Goal: Task Accomplishment & Management: Manage account settings

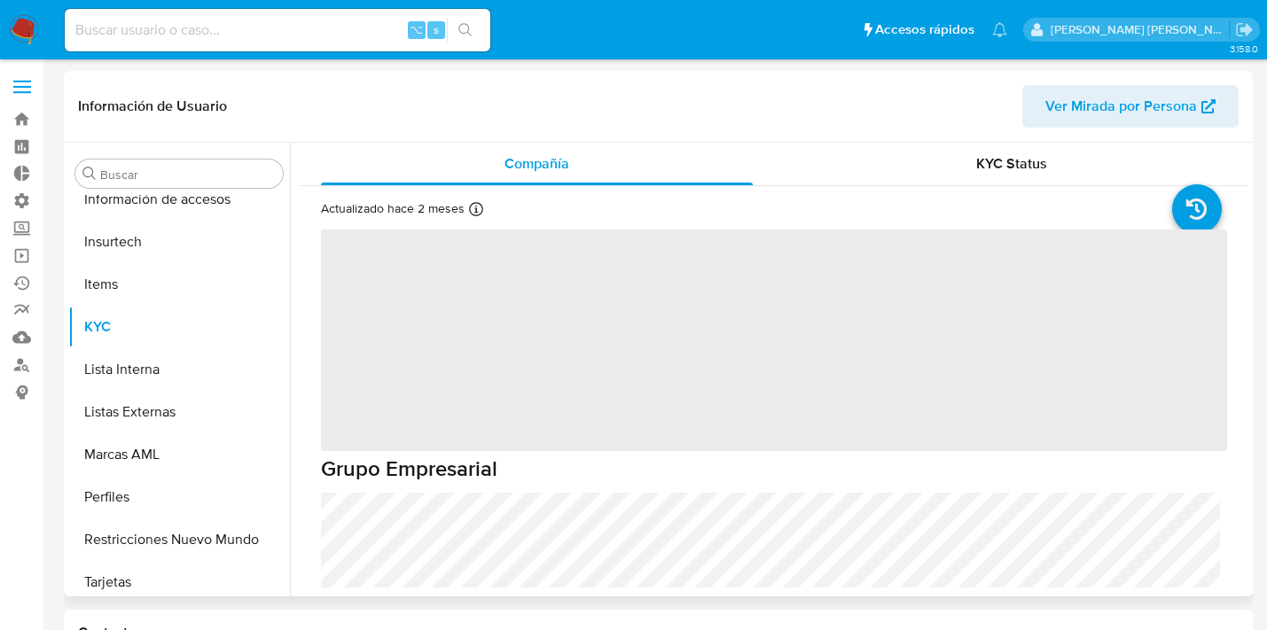
scroll to position [749, 0]
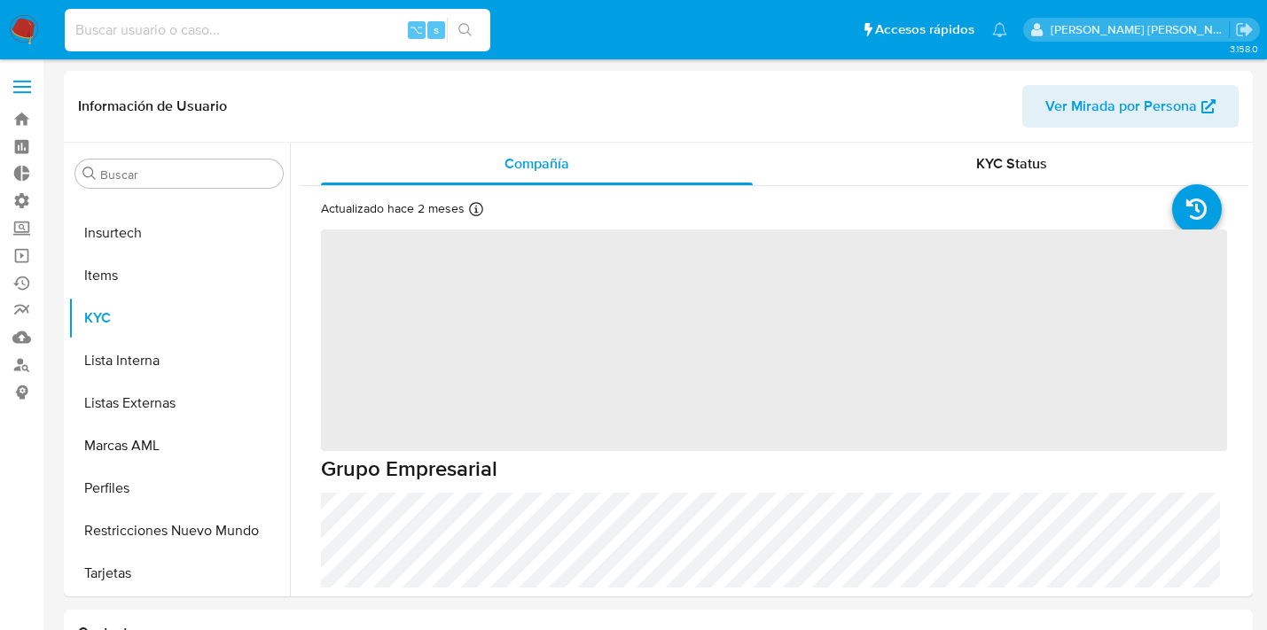
click at [295, 22] on input at bounding box center [277, 30] width 425 height 23
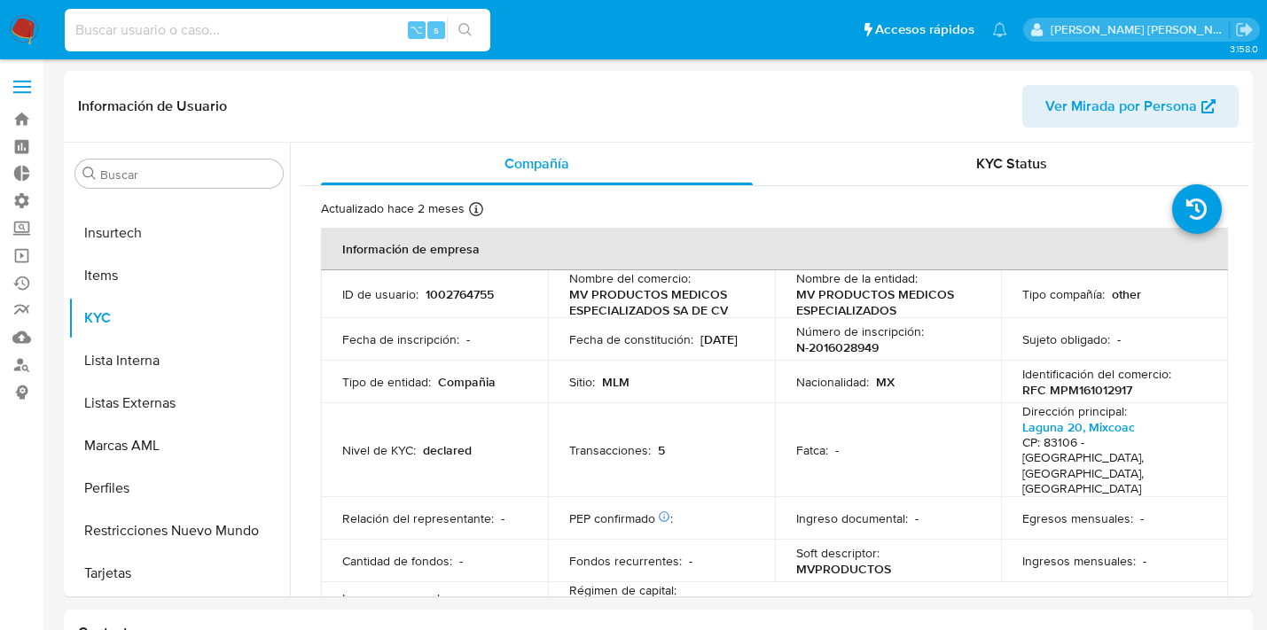
select select "10"
paste input "tY2MXY5ikfOzmNSQzShpTU8N"
type input "tY2MXY5ikfOzmNSQzShpTU8N"
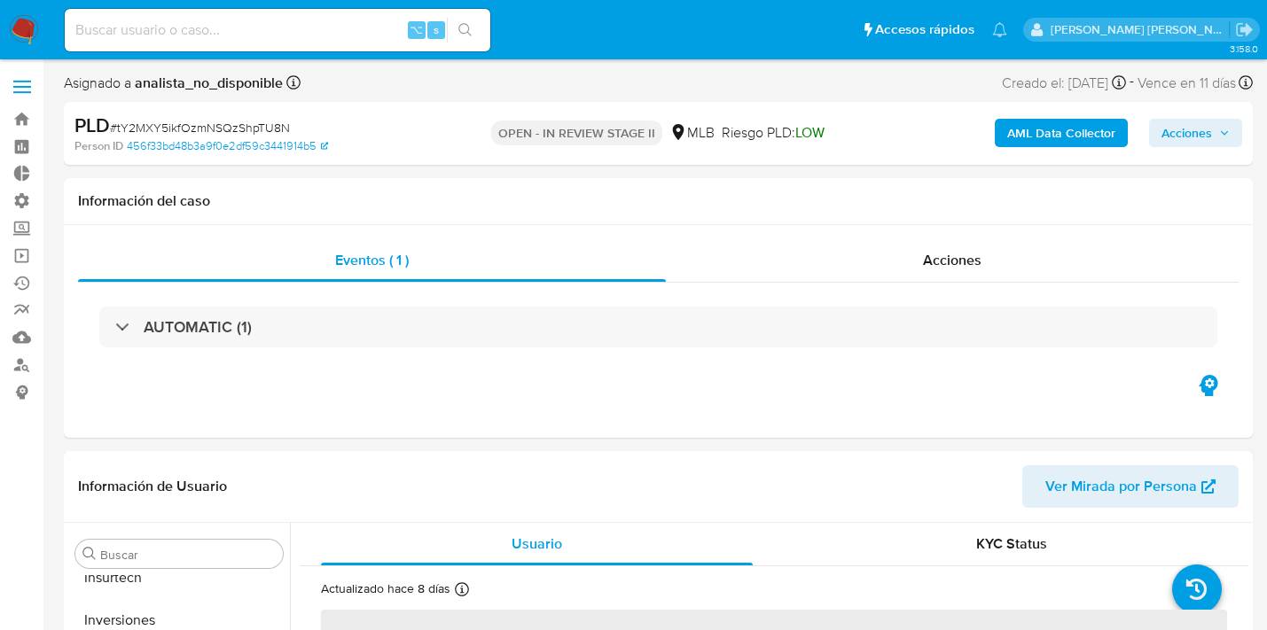
scroll to position [877, 0]
click at [952, 275] on div "Acciones" at bounding box center [952, 260] width 573 height 43
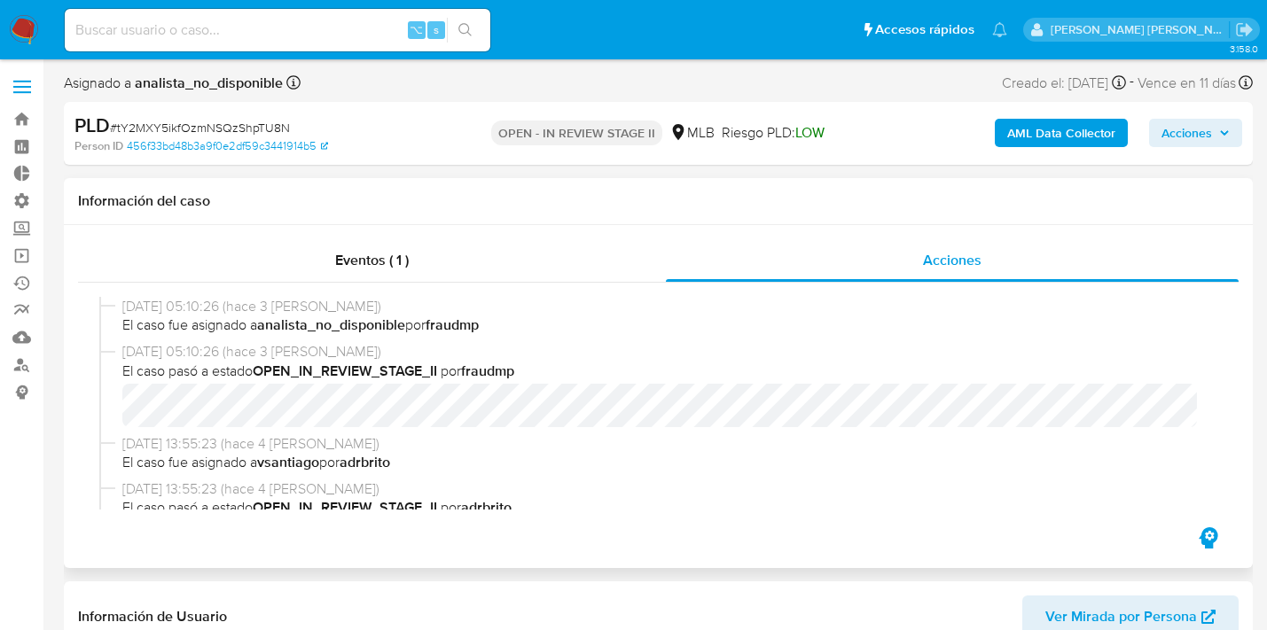
select select "10"
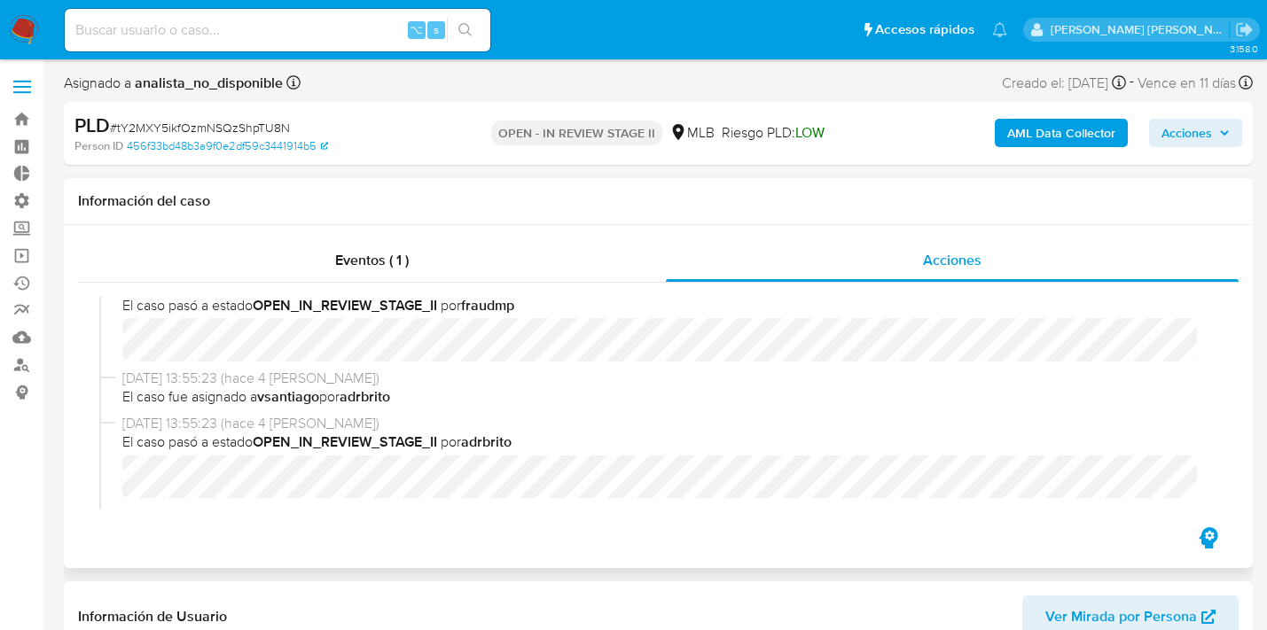
scroll to position [0, 0]
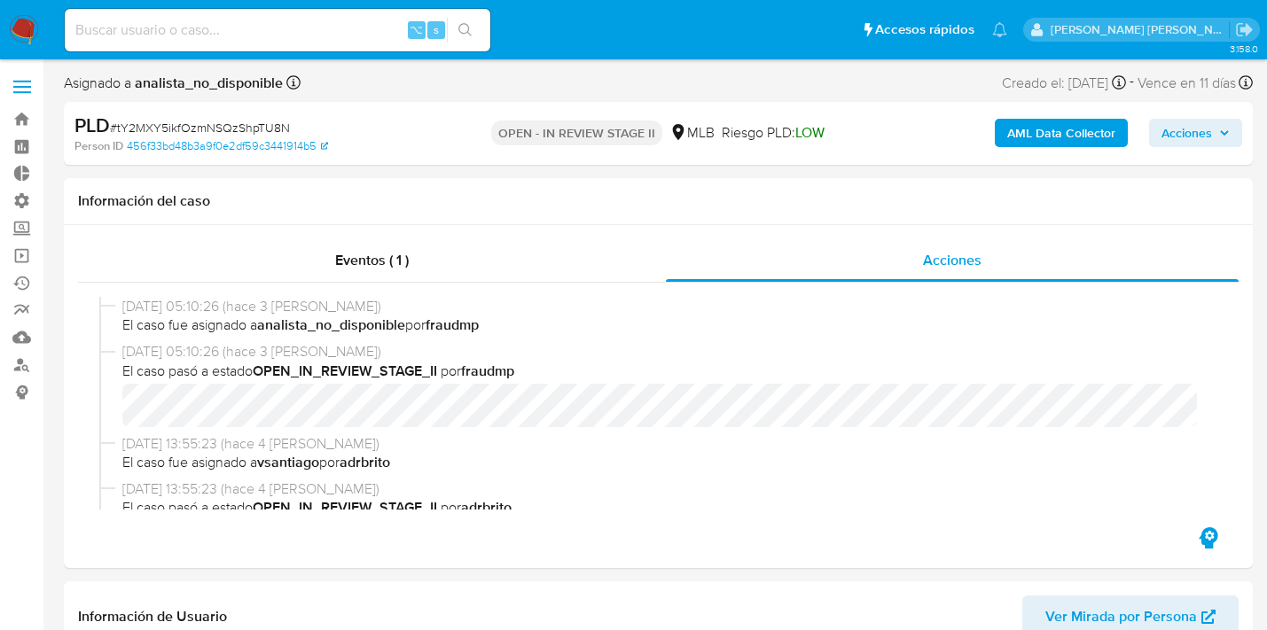
click at [19, 87] on span at bounding box center [22, 87] width 18 height 3
click at [0, 0] on input "checkbox" at bounding box center [0, 0] width 0 height 0
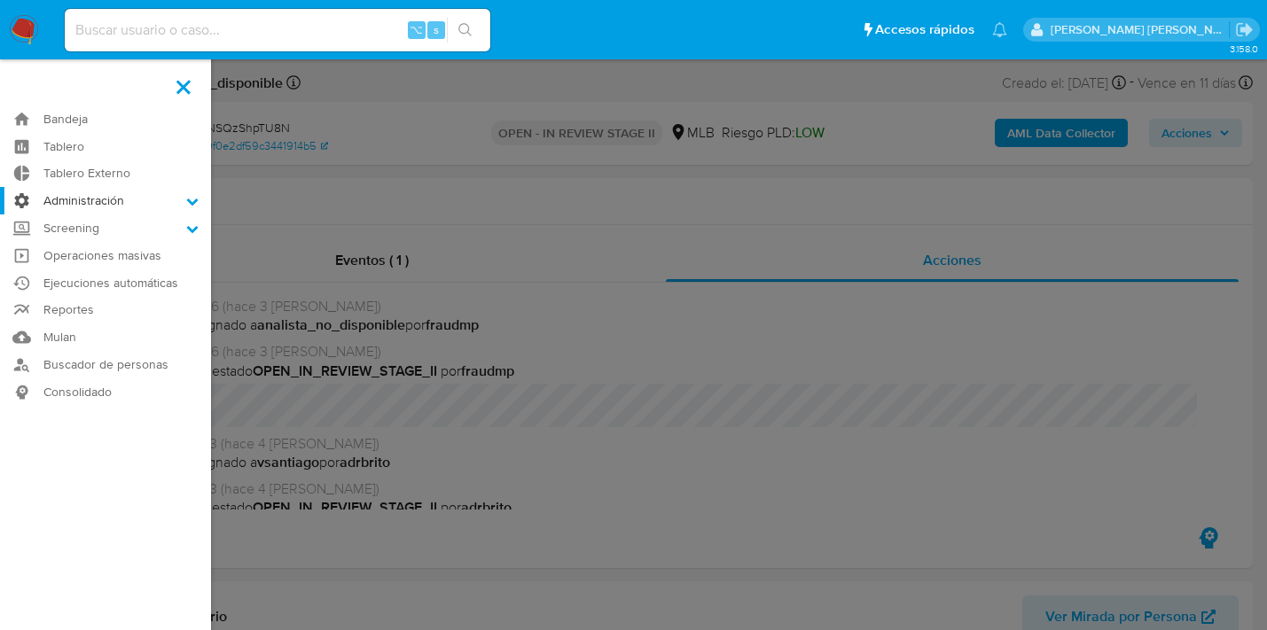
click at [177, 199] on label "Administración" at bounding box center [105, 200] width 211 height 27
click at [0, 0] on input "Administración" at bounding box center [0, 0] width 0 height 0
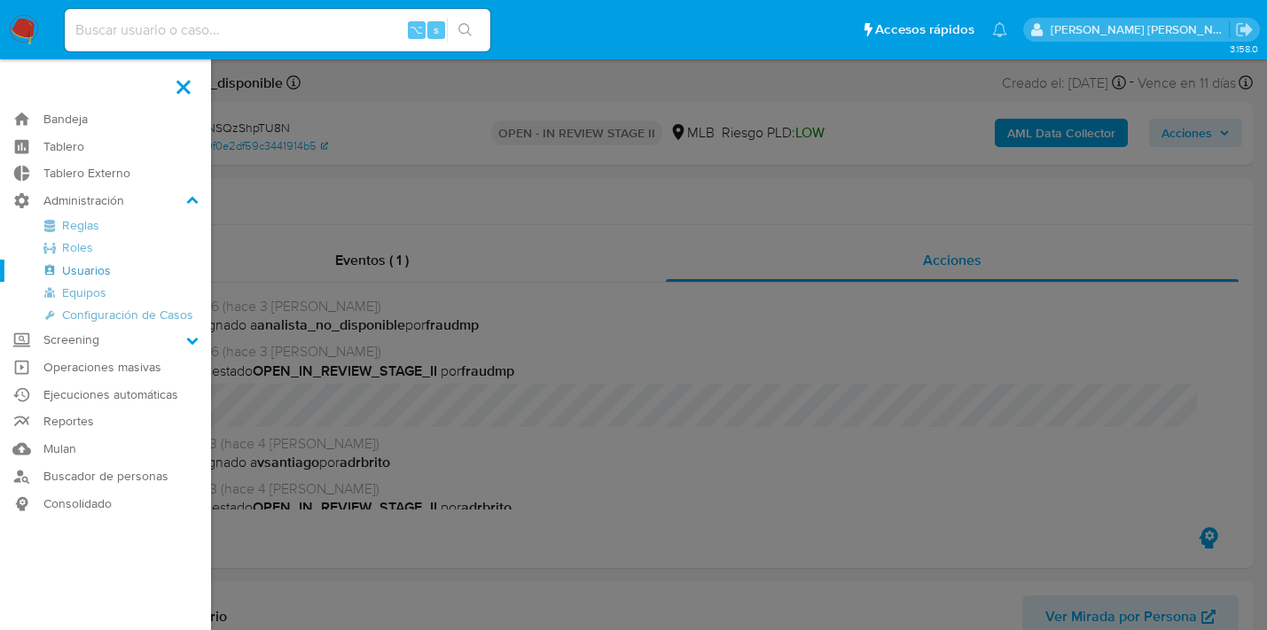
click at [82, 264] on link "Usuarios" at bounding box center [105, 271] width 211 height 22
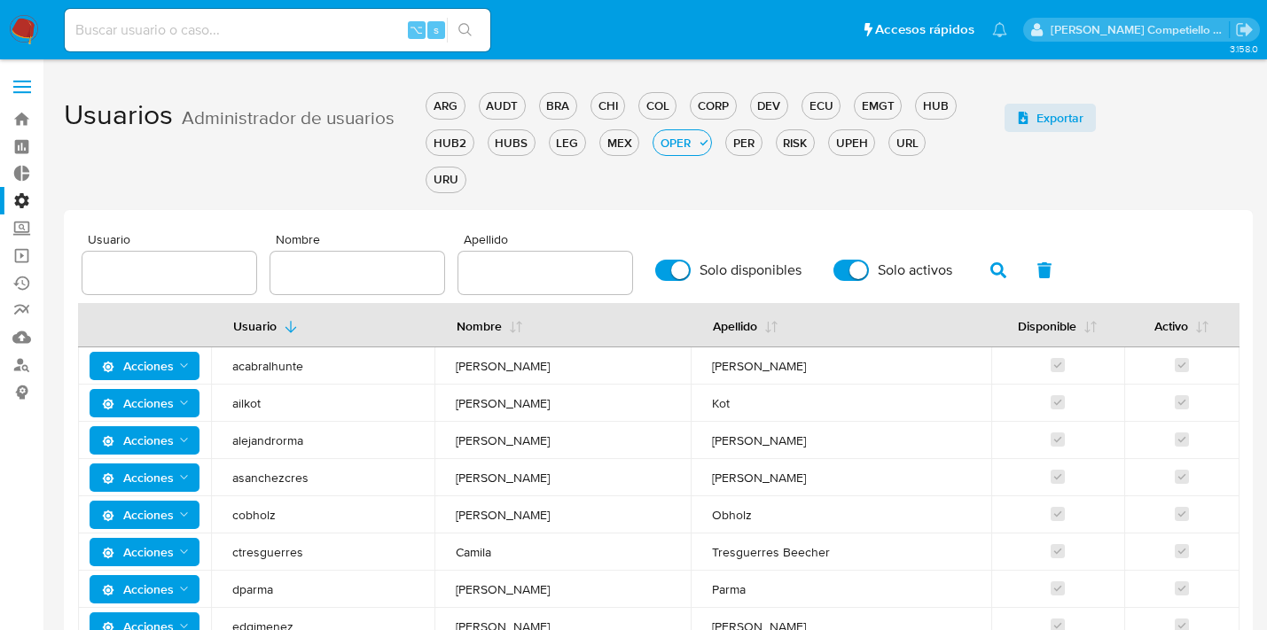
click at [158, 191] on h1 "Usuarios Administrador de usuarios ARG AUDT BRA CHI COL CORP DEV ECU EMGT HUB H…" at bounding box center [658, 140] width 1189 height 111
click at [564, 101] on div "BRA" at bounding box center [558, 105] width 36 height 17
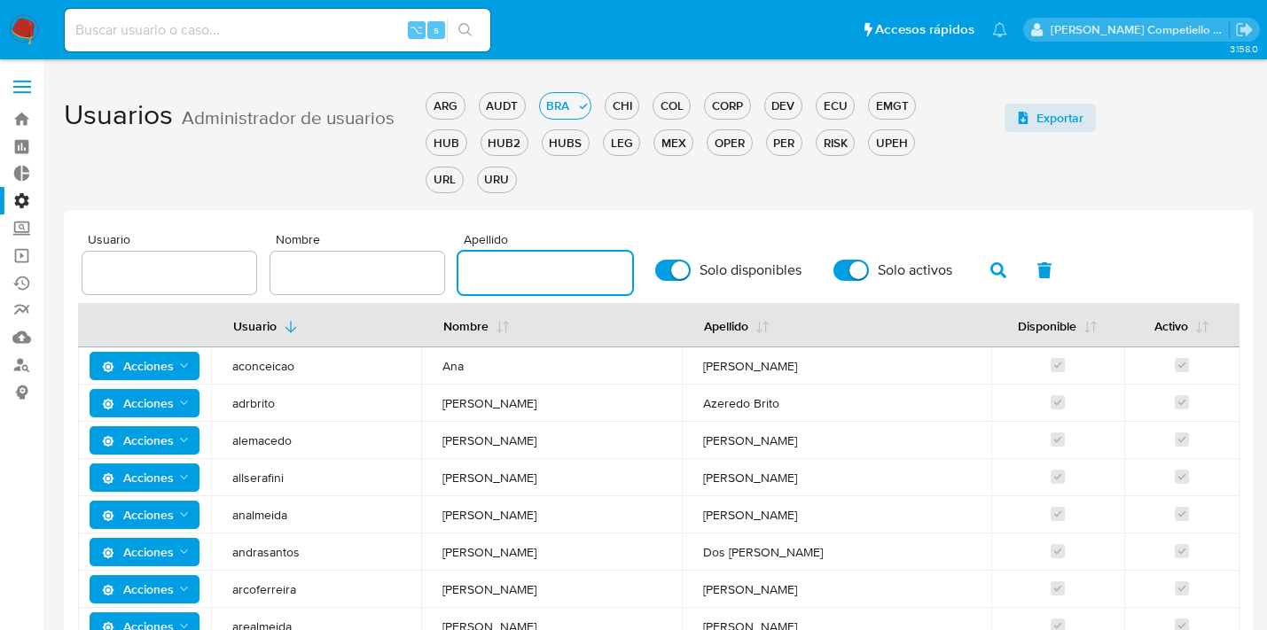
drag, startPoint x: 489, startPoint y: 273, endPoint x: 407, endPoint y: 269, distance: 82.5
click at [487, 272] on input "text" at bounding box center [545, 272] width 174 height 23
click at [371, 269] on input "text" at bounding box center [357, 272] width 174 height 23
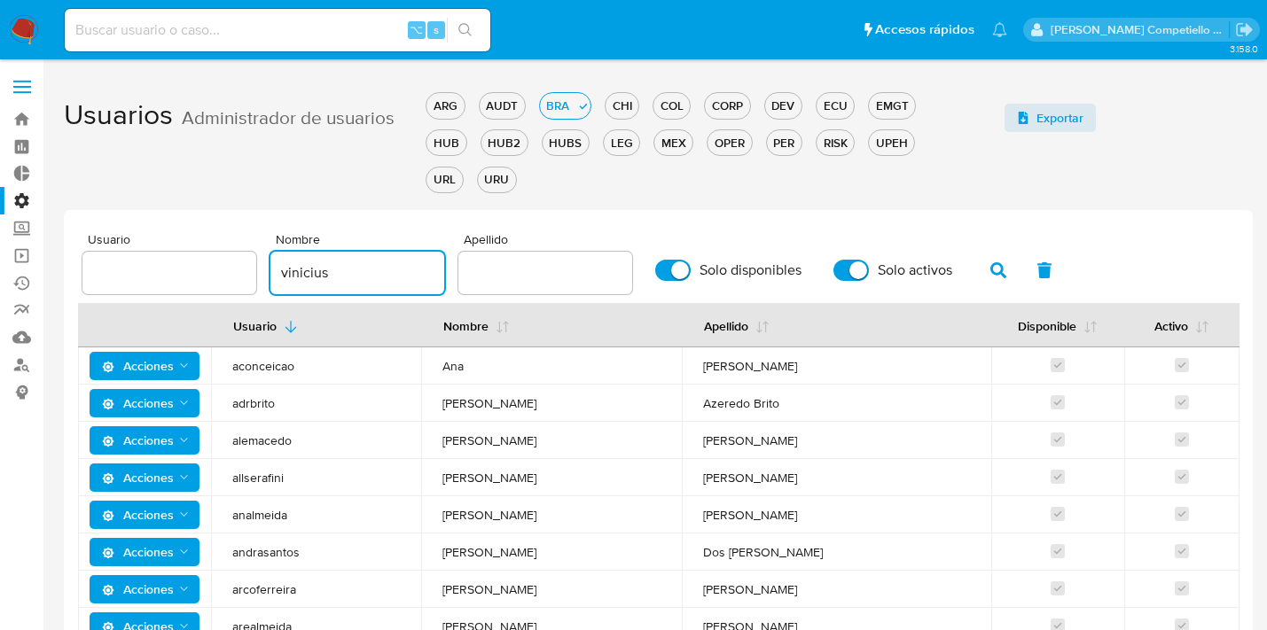
type input "vinicius"
click at [670, 270] on input "Solo disponibles" at bounding box center [672, 270] width 35 height 21
checkbox input "false"
drag, startPoint x: 839, startPoint y: 264, endPoint x: 911, endPoint y: 276, distance: 72.7
click at [844, 268] on input "Solo activos" at bounding box center [850, 270] width 35 height 21
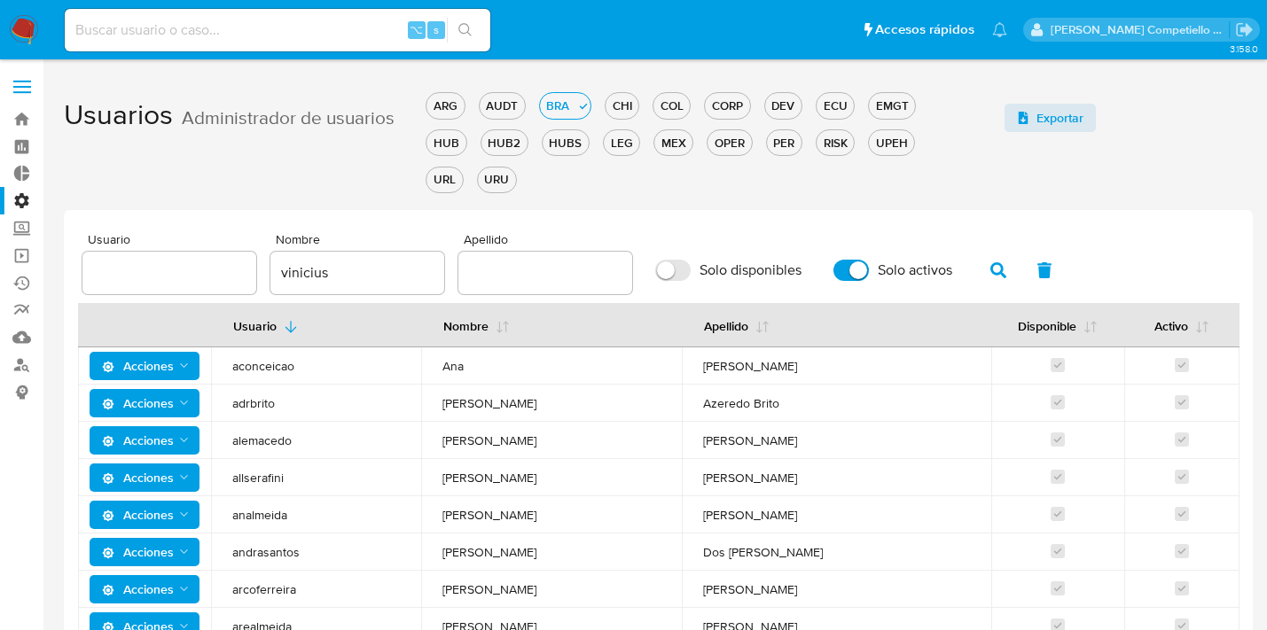
checkbox input "false"
drag, startPoint x: 993, startPoint y: 270, endPoint x: 977, endPoint y: 271, distance: 16.0
click at [993, 270] on icon "button" at bounding box center [998, 270] width 16 height 16
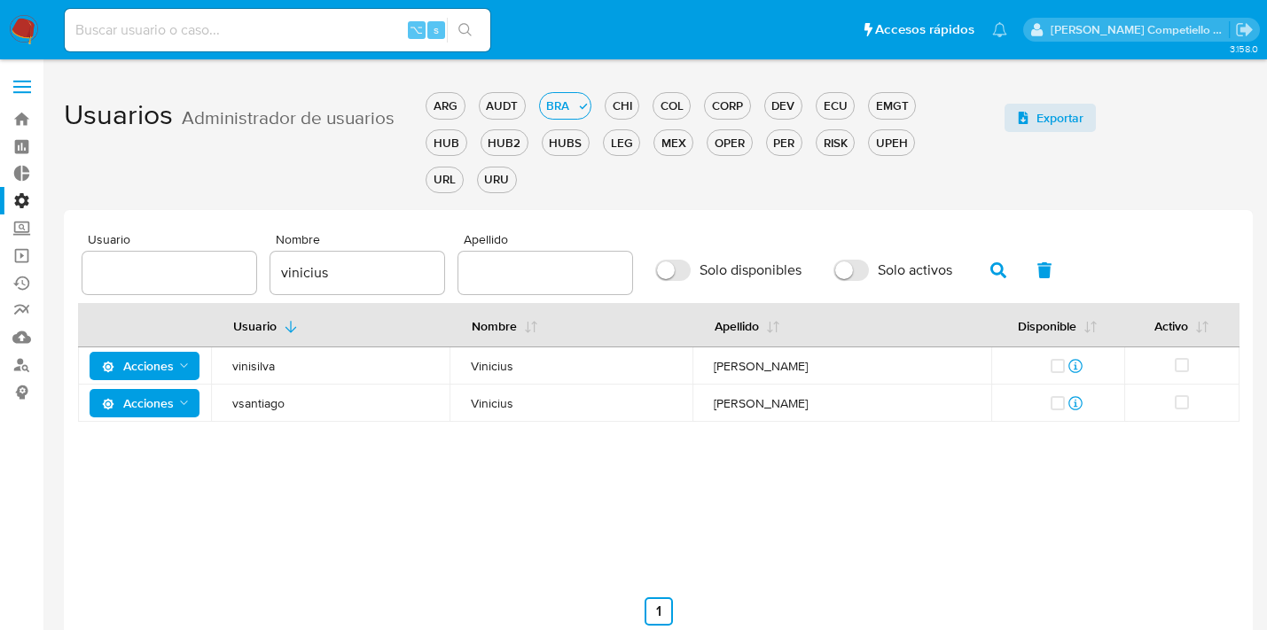
click at [191, 401] on button "Acciones" at bounding box center [145, 403] width 111 height 28
click at [137, 444] on button "Detalle" at bounding box center [148, 447] width 160 height 43
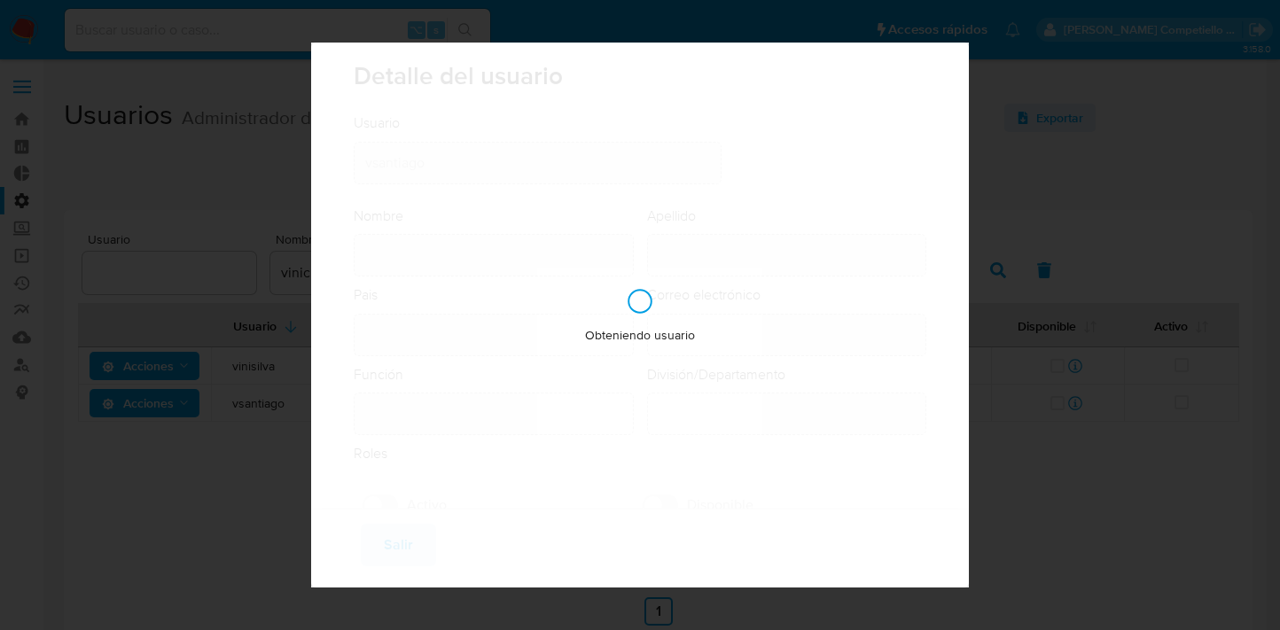
type input "Vinicius"
type input "Santiago Souza"
type input "Brazil"
type input "vinicius.santiago@mercadolivre.com"
type input "Analista (80001644)"
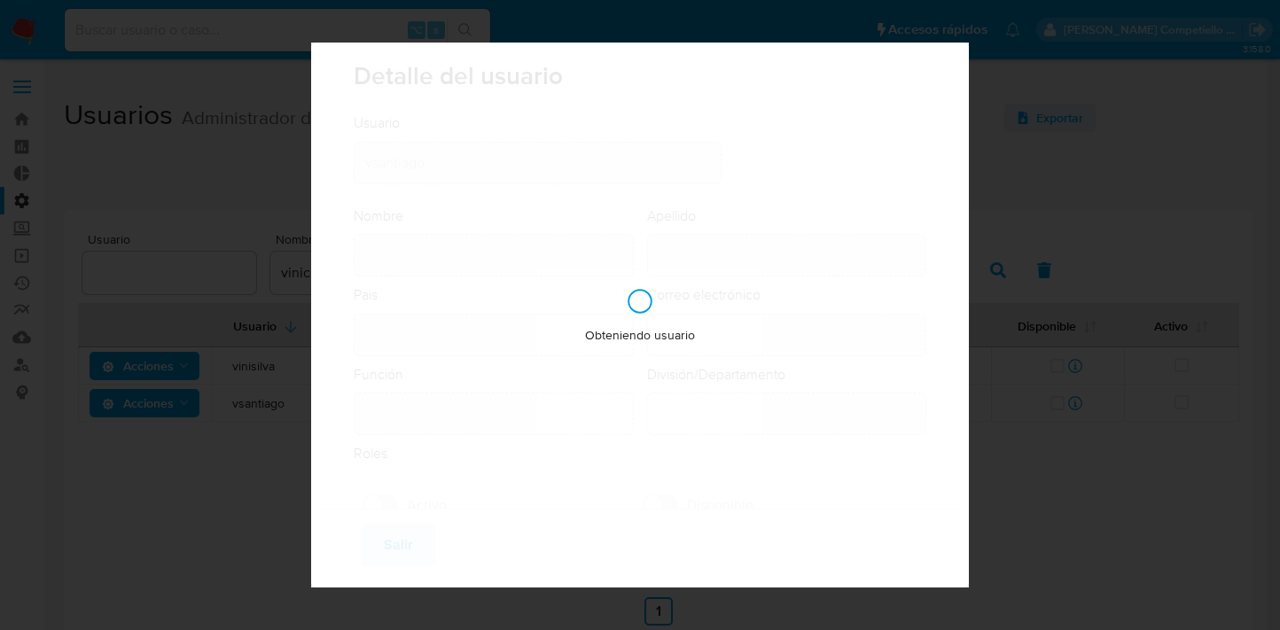
type input "Risk & Compliance AML Countries"
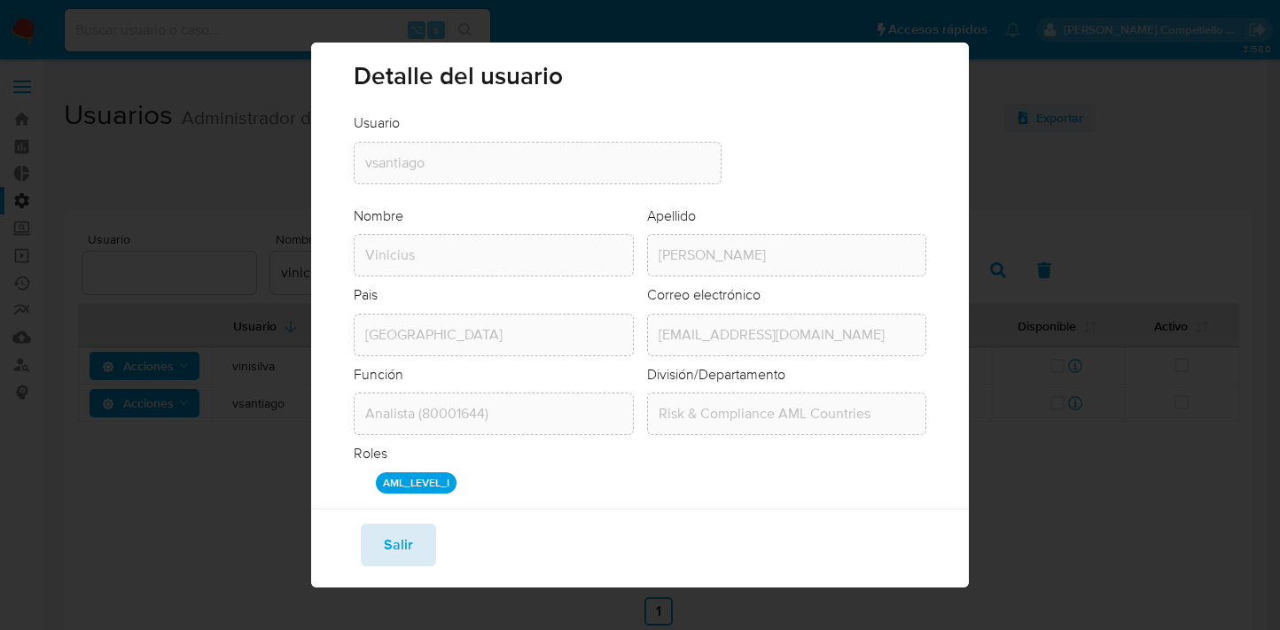
click at [385, 544] on span "Salir" at bounding box center [398, 545] width 29 height 39
checkbox input "true"
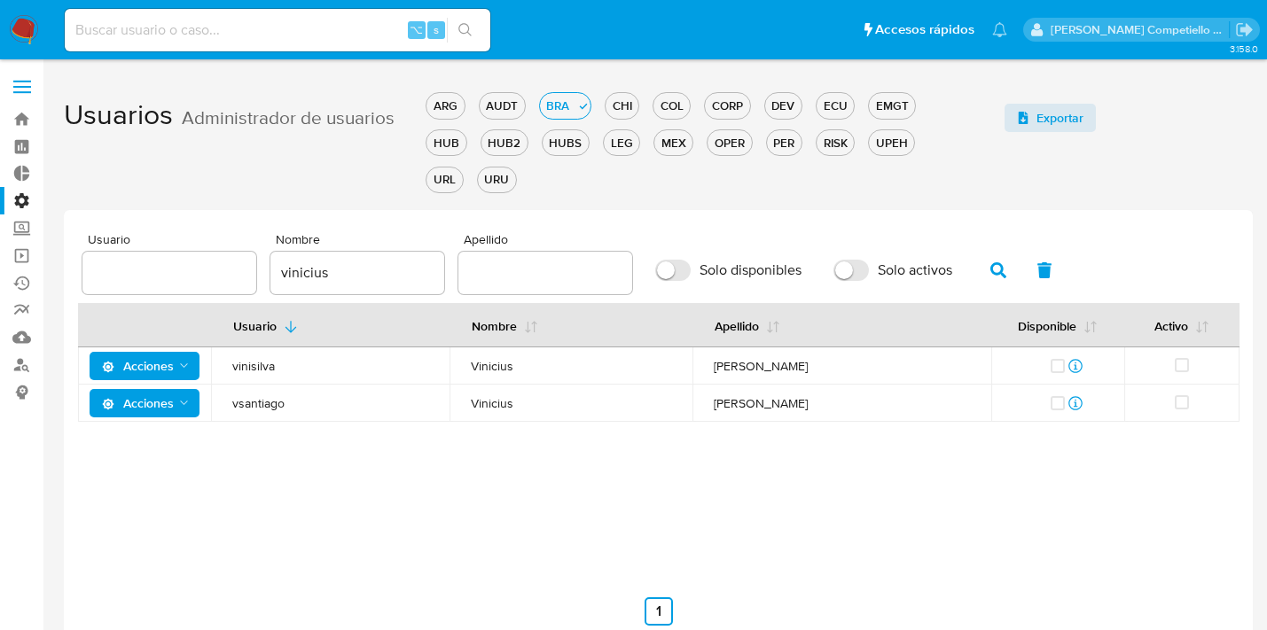
click at [190, 401] on icon "Acciones" at bounding box center [184, 403] width 14 height 14
click at [144, 484] on button "Permisos" at bounding box center [148, 490] width 160 height 43
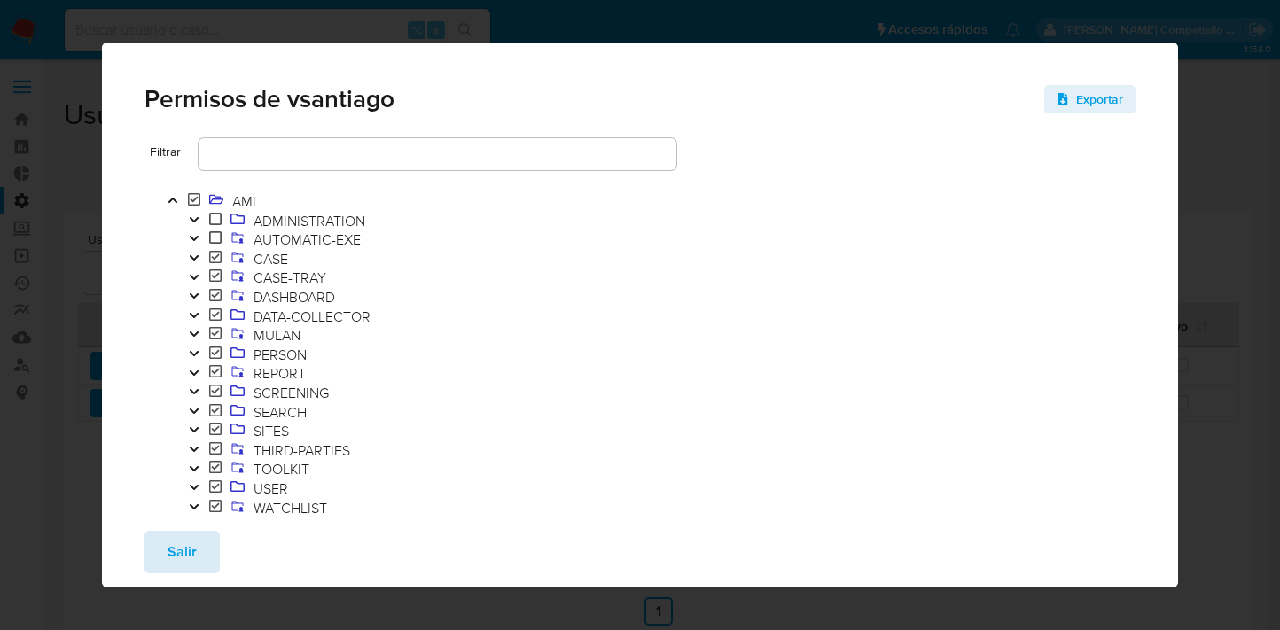
click at [180, 558] on span "Salir" at bounding box center [182, 552] width 29 height 39
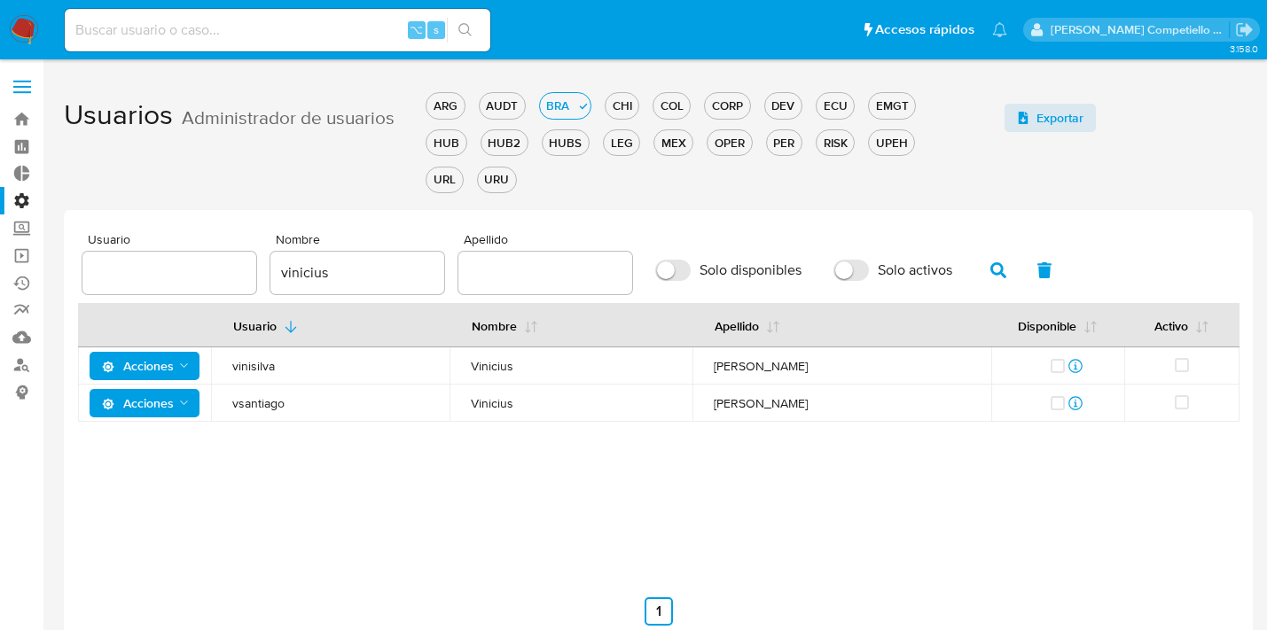
click at [173, 396] on span "Acciones" at bounding box center [138, 403] width 72 height 28
click at [269, 484] on div "Usuario Nombre Apellido Disponible Activo Acciones vinisilva Vinicius Moraes Be…" at bounding box center [658, 436] width 1160 height 266
